Goal: Check status

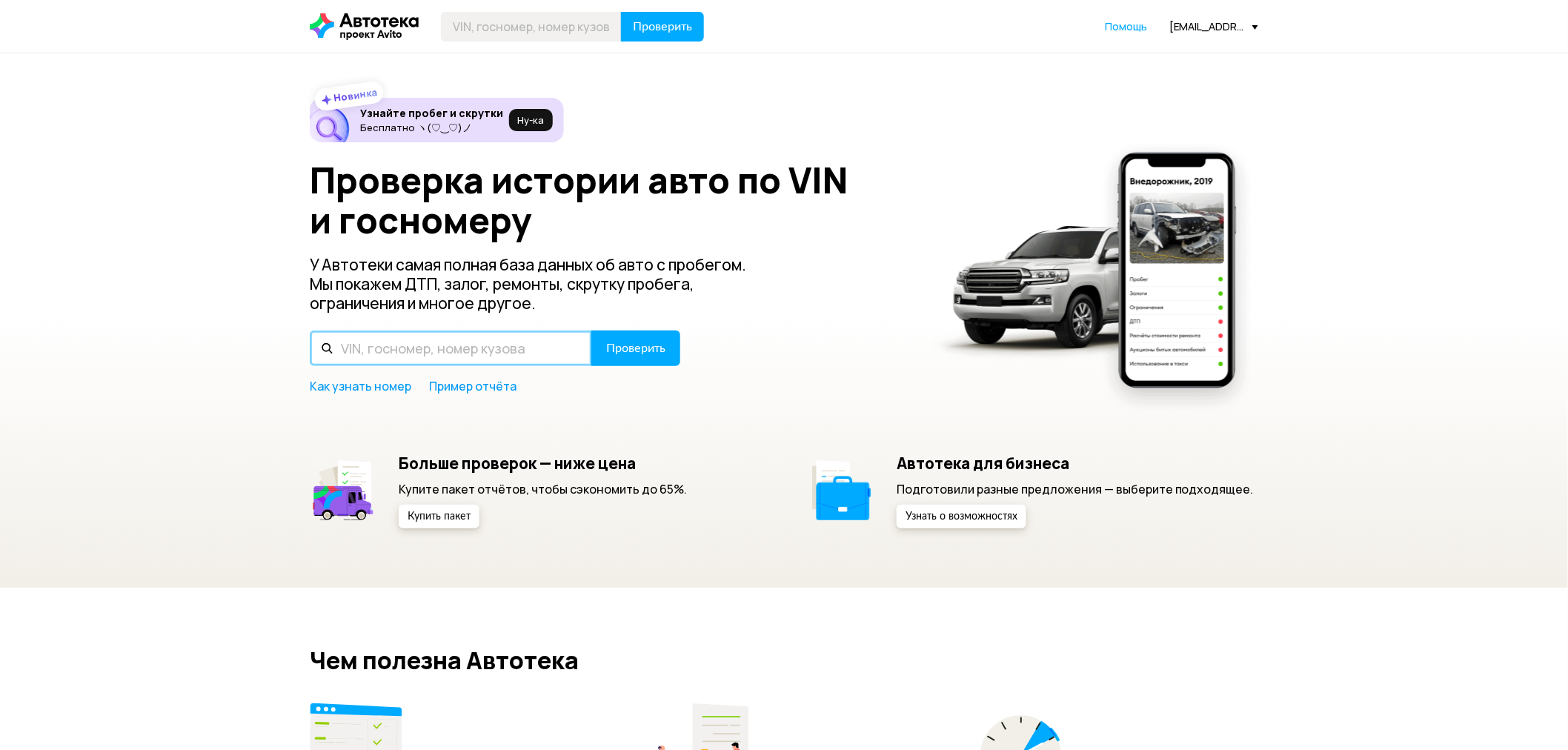
drag, startPoint x: 424, startPoint y: 343, endPoint x: 443, endPoint y: 338, distance: 19.6
click at [424, 343] on input "text" at bounding box center [450, 348] width 282 height 36
paste input "[US_VEHICLE_IDENTIFICATION_NUMBER]"
type input "[US_VEHICLE_IDENTIFICATION_NUMBER]"
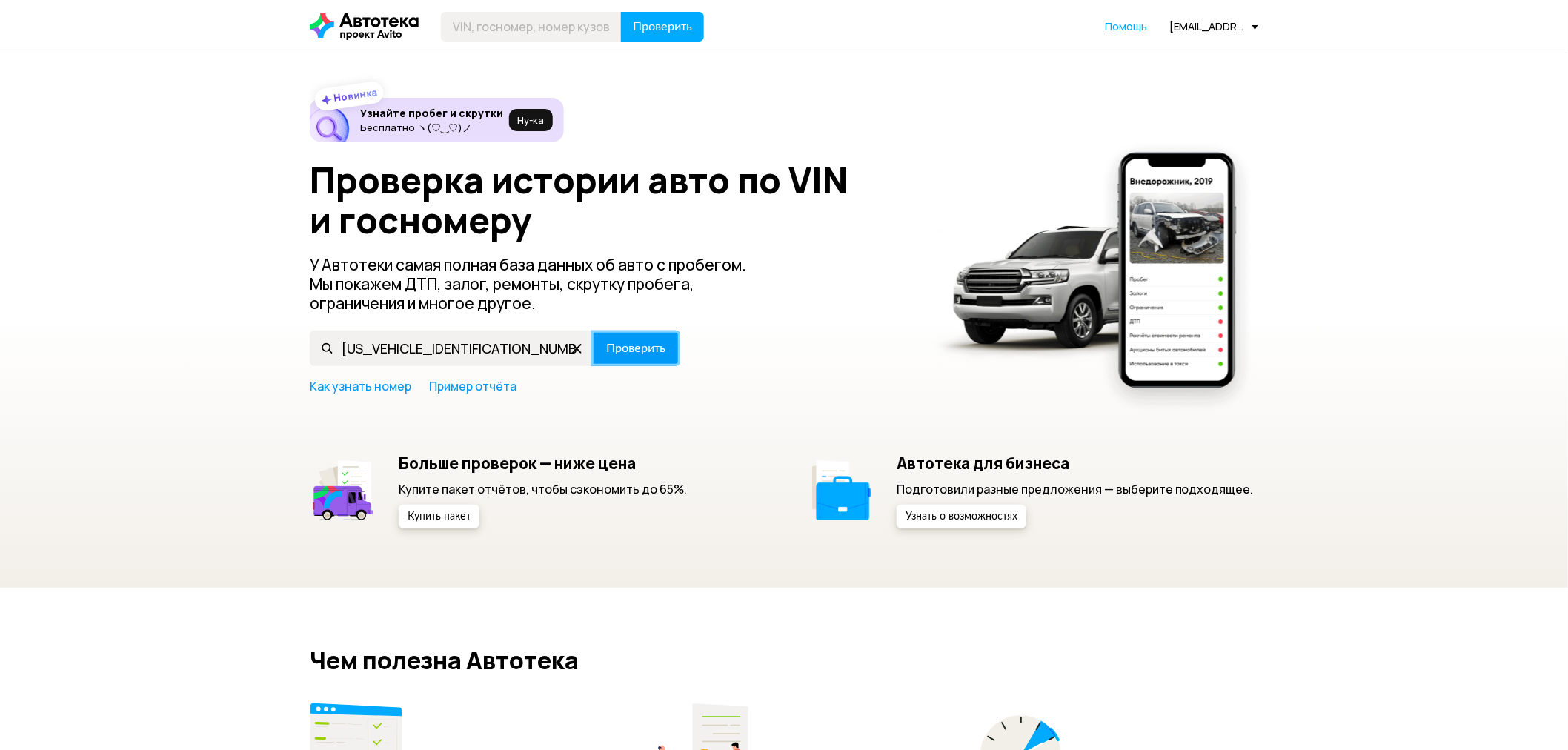
click at [643, 345] on span "Проверить" at bounding box center [635, 348] width 60 height 12
